Goal: Transaction & Acquisition: Download file/media

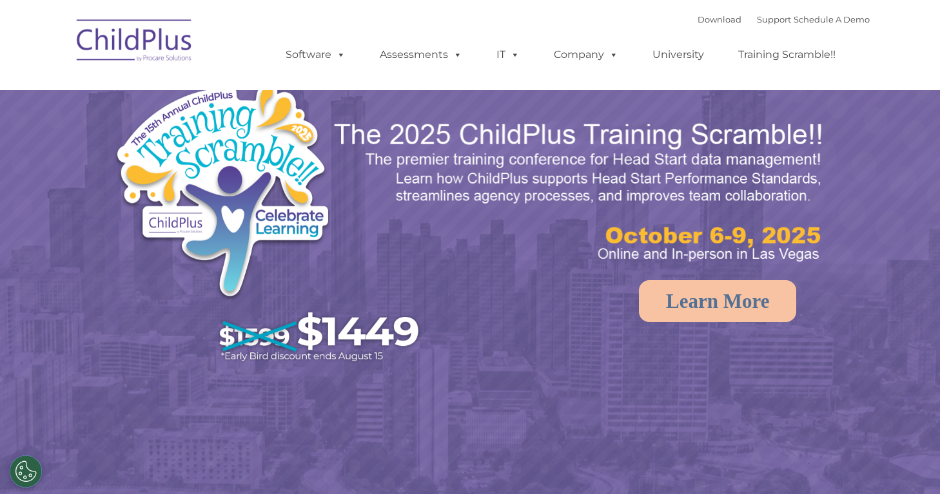
select select "MEDIUM"
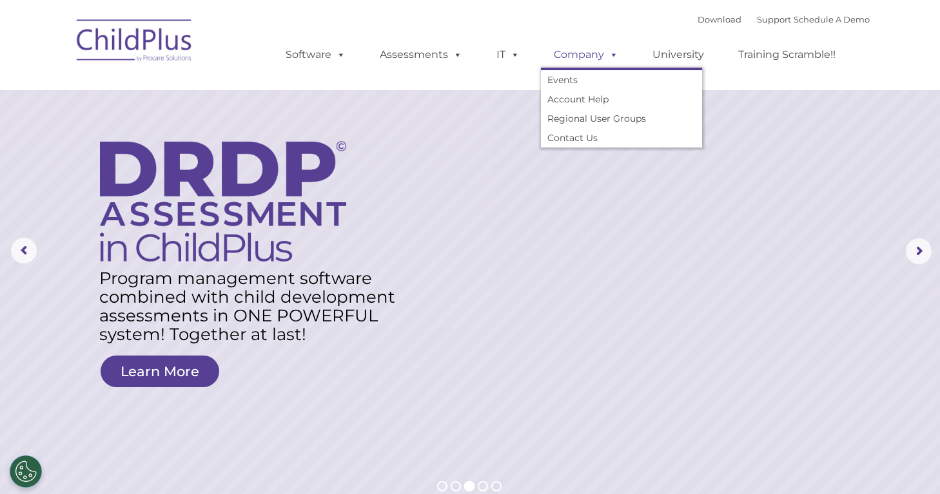
click at [612, 54] on span at bounding box center [611, 54] width 14 height 12
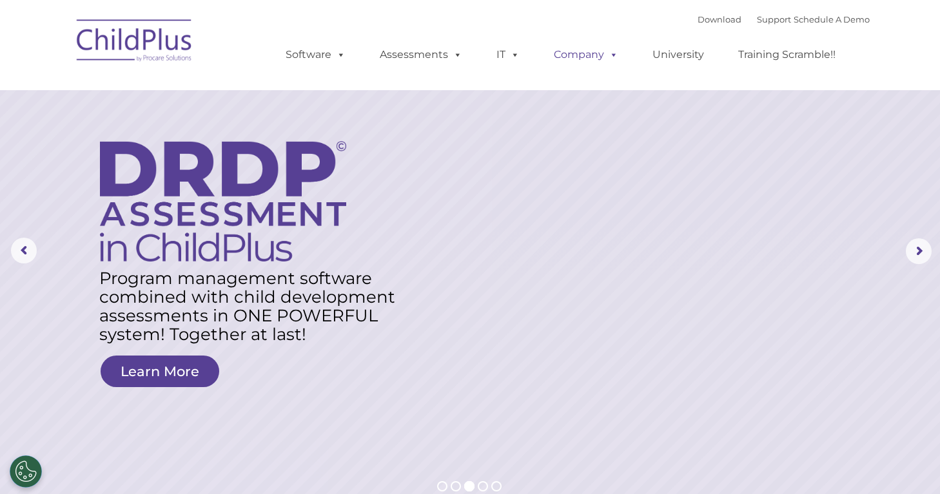
click at [611, 54] on span at bounding box center [611, 54] width 14 height 12
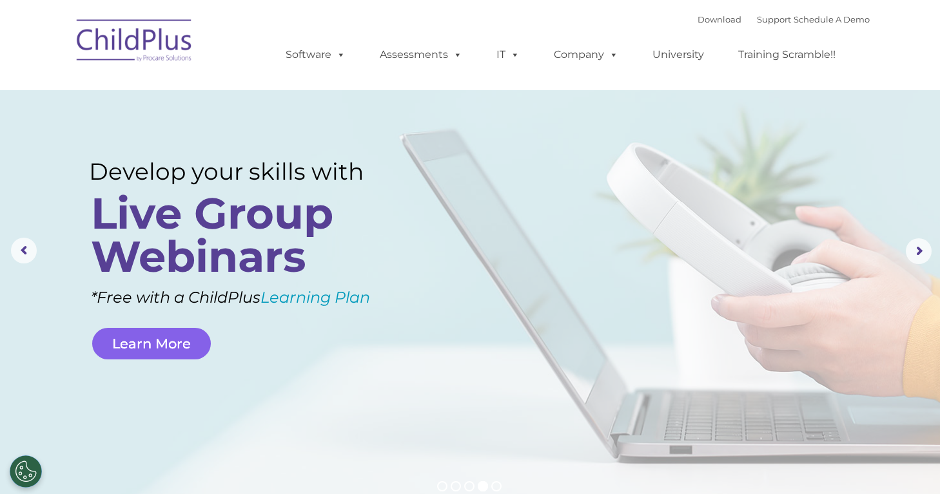
click at [164, 346] on link "Learn More" at bounding box center [151, 344] width 119 height 32
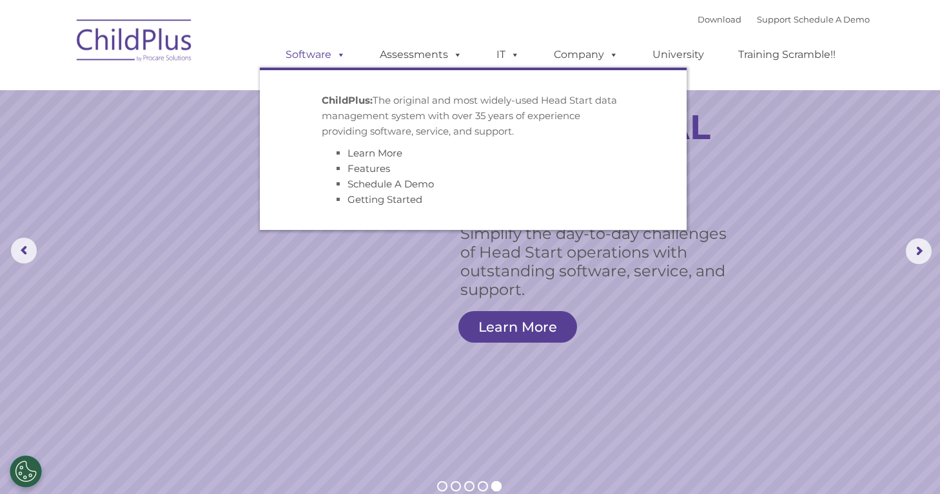
click at [342, 54] on span at bounding box center [338, 54] width 14 height 12
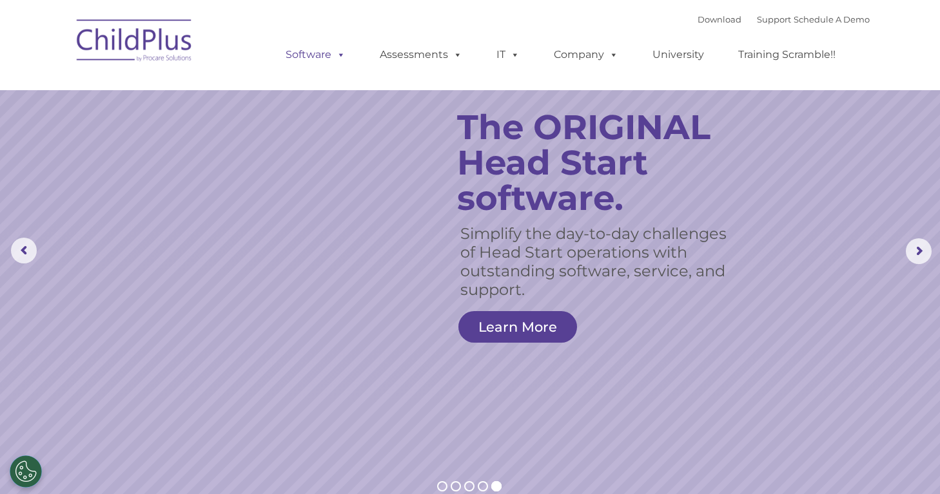
click at [342, 54] on span at bounding box center [338, 54] width 14 height 12
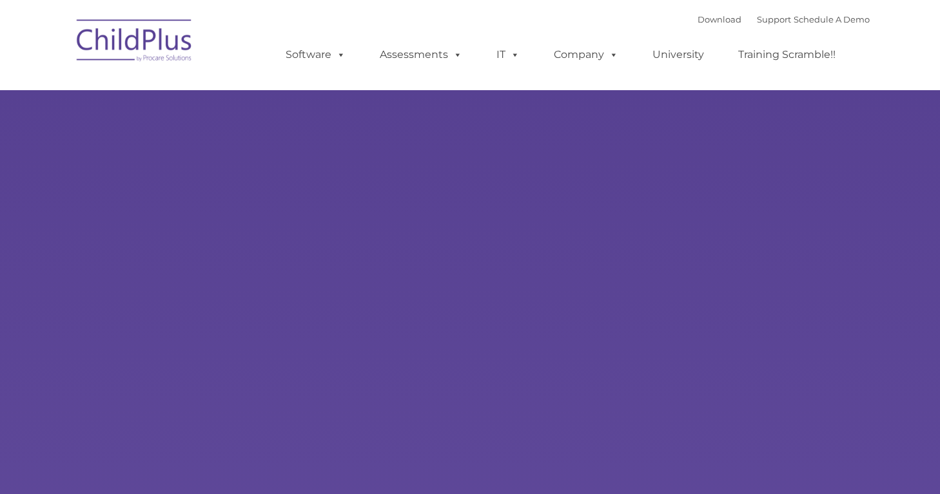
type input ""
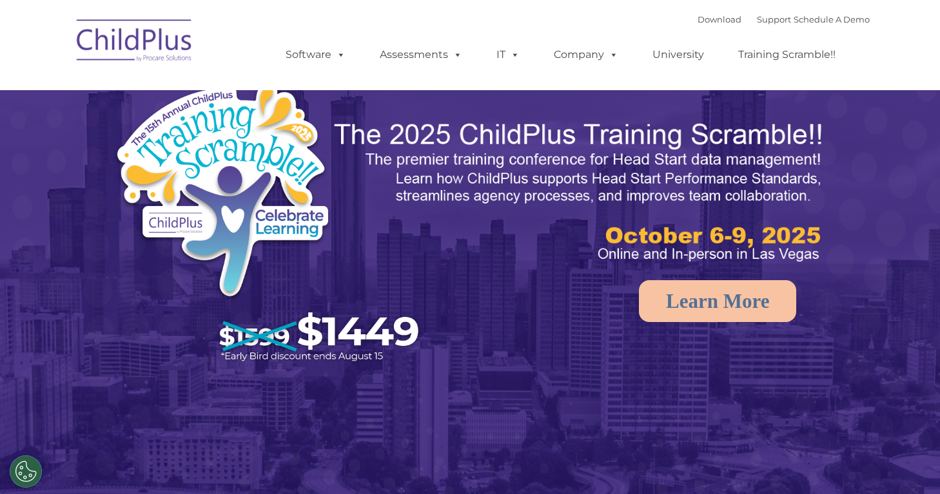
select select "MEDIUM"
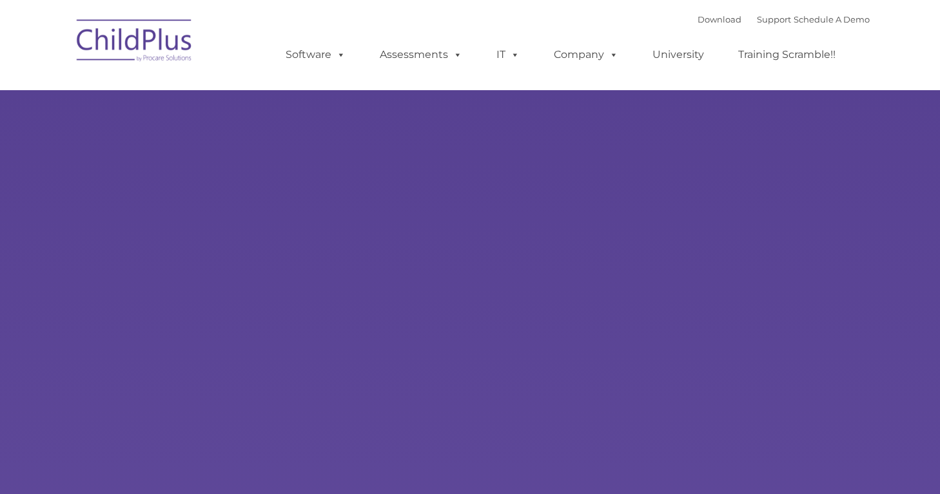
type input ""
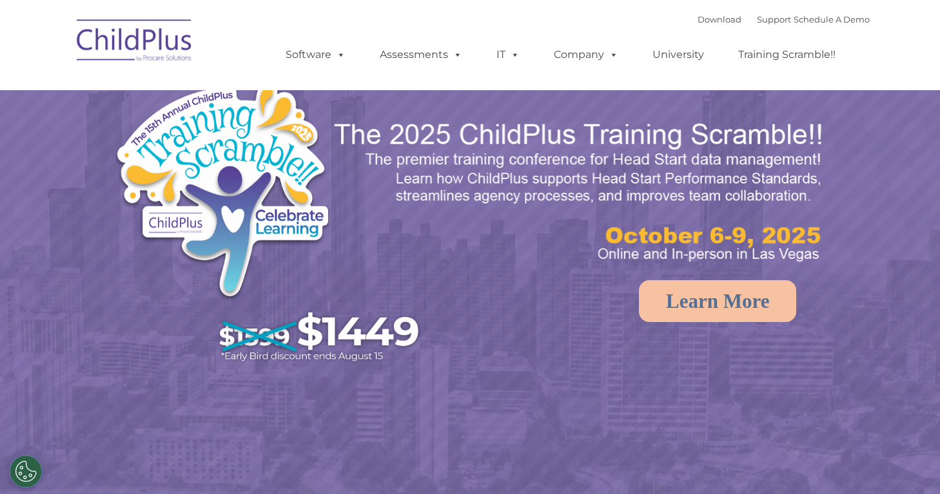
select select "MEDIUM"
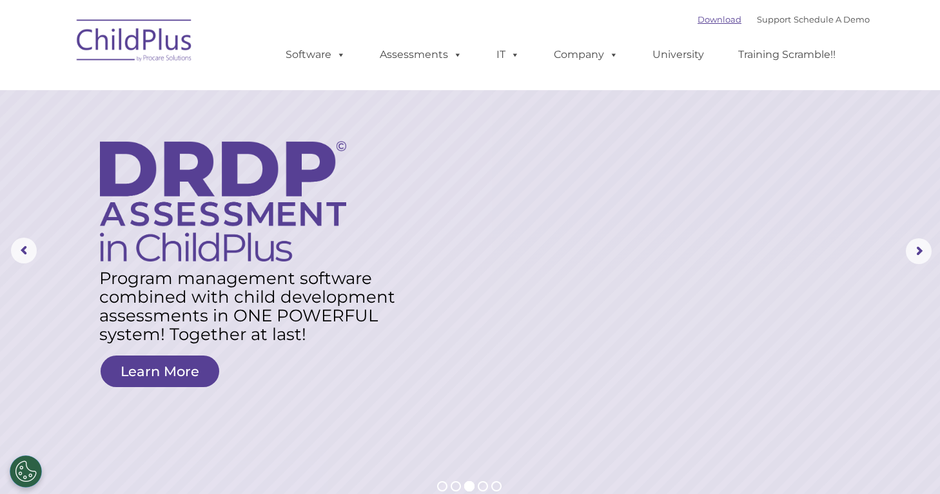
click at [709, 18] on link "Download" at bounding box center [720, 19] width 44 height 10
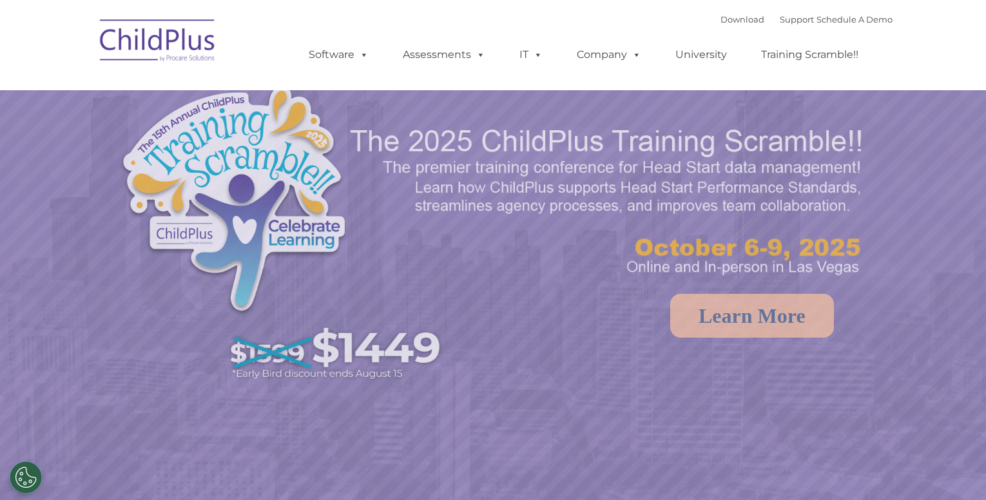
select select "MEDIUM"
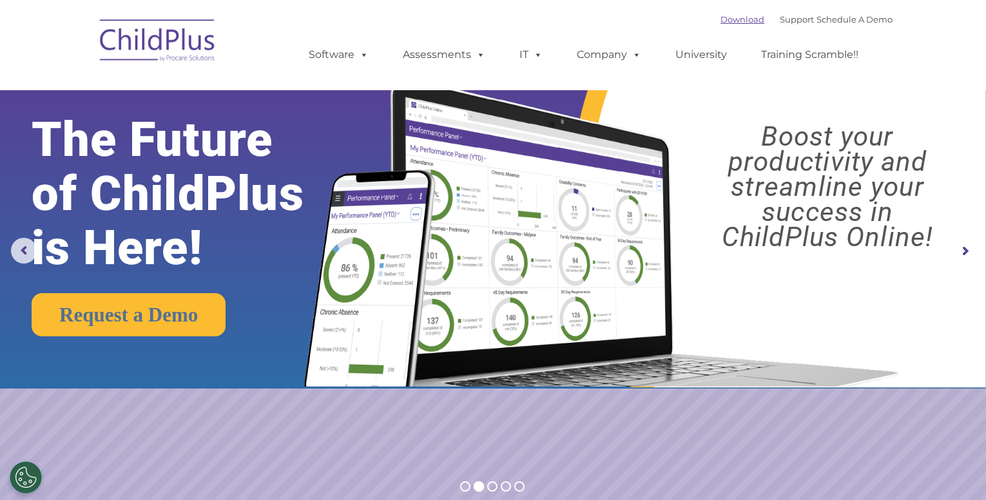
click at [721, 21] on link "Download" at bounding box center [743, 19] width 44 height 10
